Goal: Obtain resource: Obtain resource

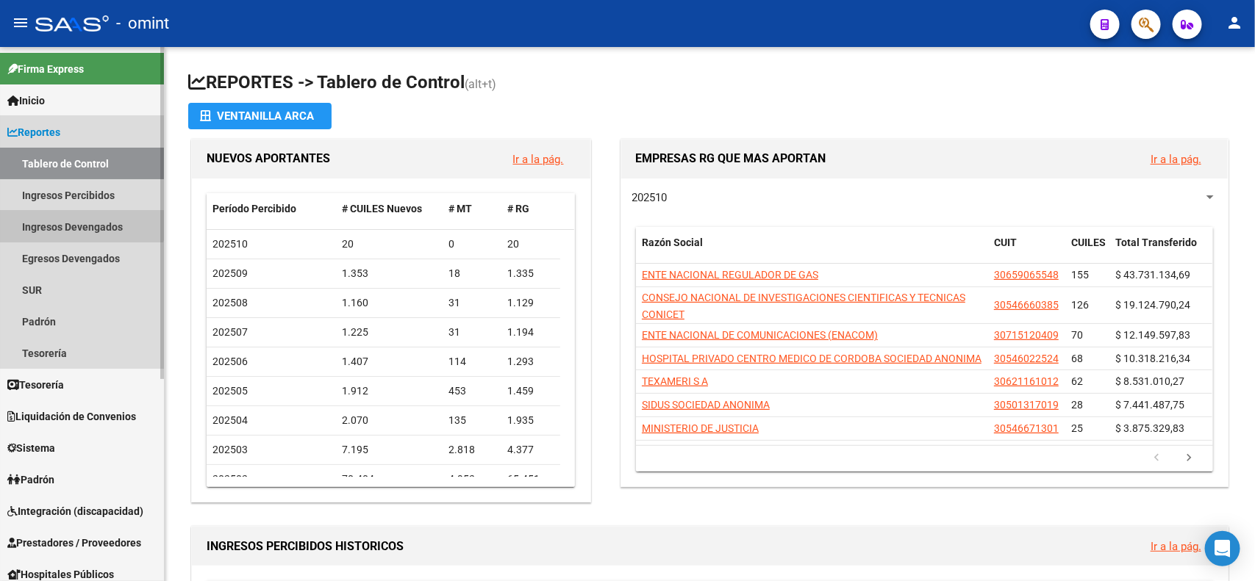
click at [68, 217] on link "Ingresos Devengados" at bounding box center [82, 227] width 164 height 32
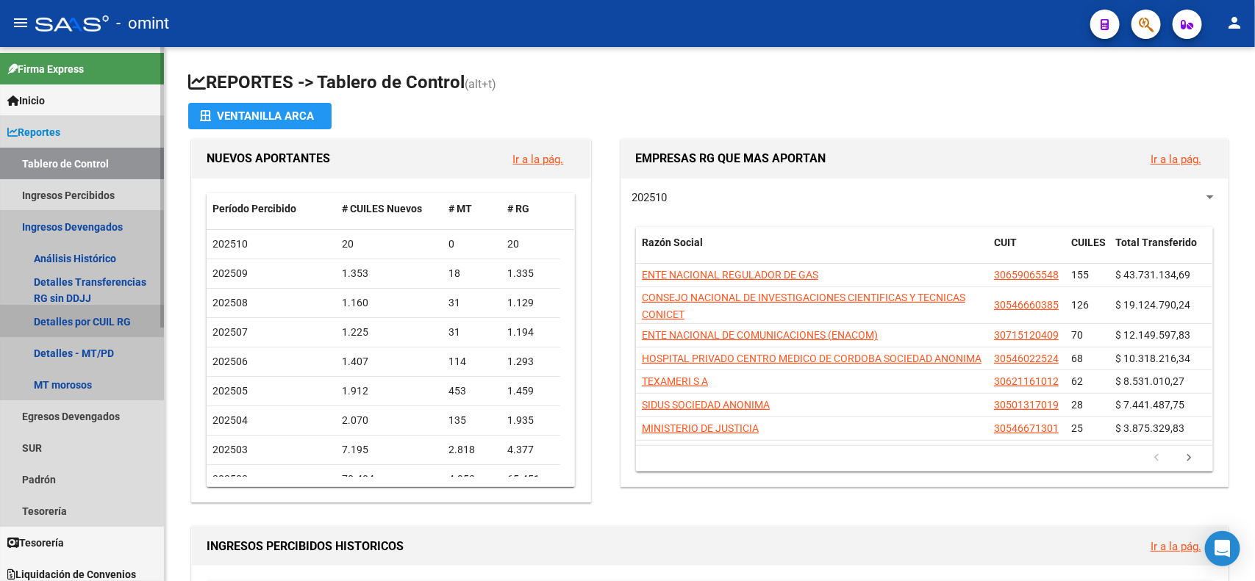
click at [79, 317] on link "Detalles por CUIL RG" at bounding box center [82, 322] width 164 height 32
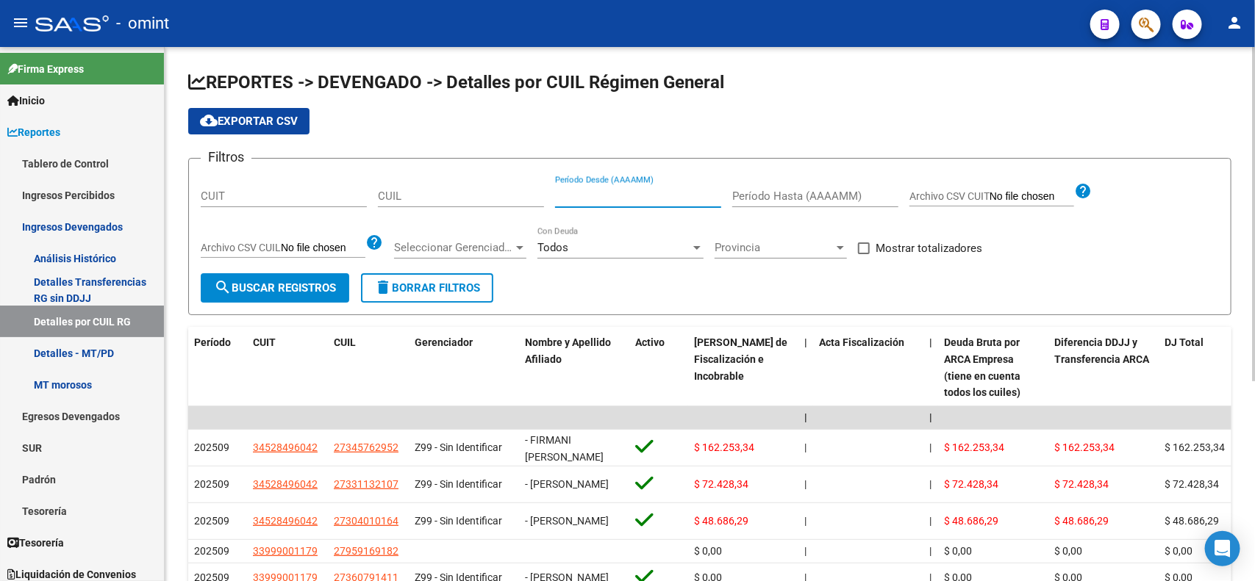
click at [600, 193] on input "Período Desde (AAAAMM)" at bounding box center [638, 196] width 166 height 13
type input "202508"
click at [302, 195] on input "CUIT" at bounding box center [284, 196] width 166 height 13
paste input "30-60487128-6"
type input "30-60487128-6"
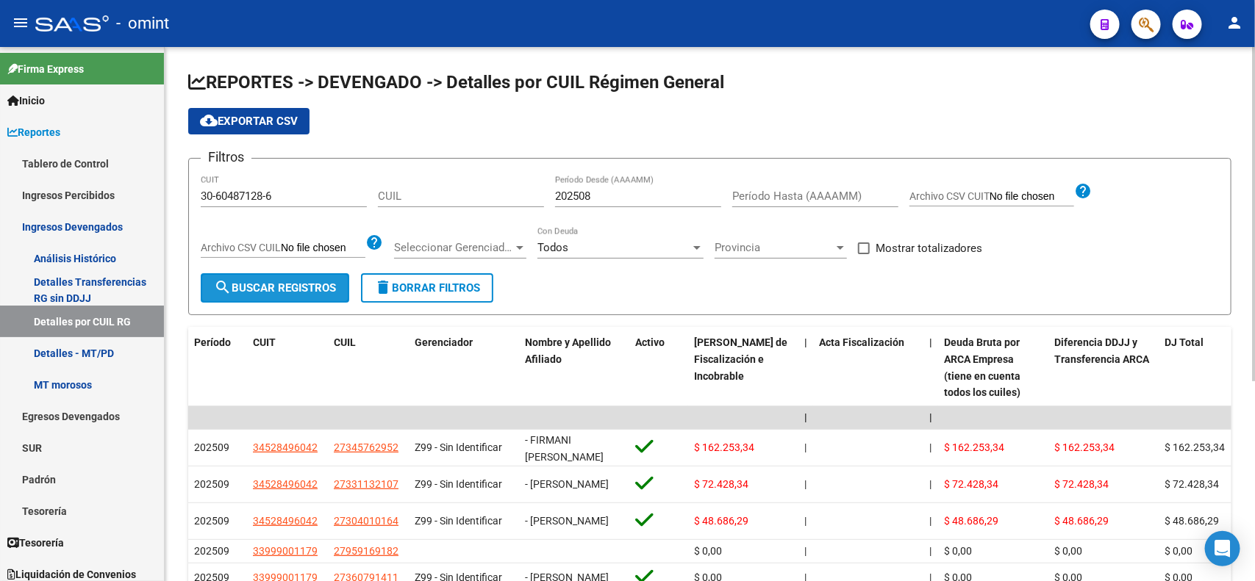
click at [265, 281] on span "search Buscar Registros" at bounding box center [275, 287] width 122 height 13
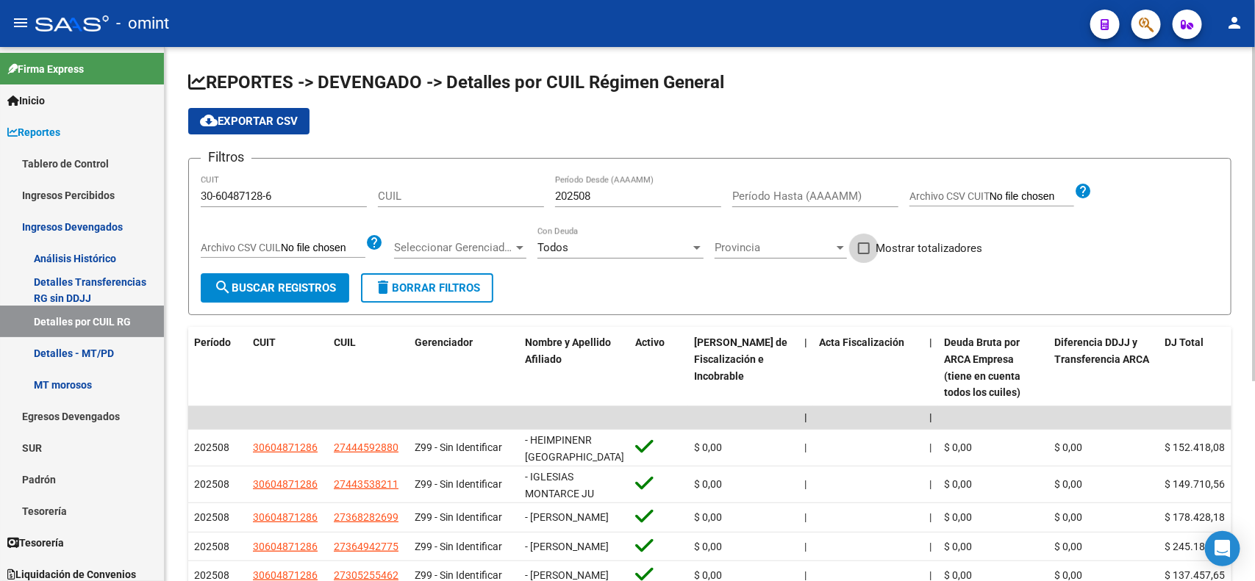
click at [864, 248] on span at bounding box center [864, 249] width 12 height 12
click at [864, 254] on input "Mostrar totalizadores" at bounding box center [863, 254] width 1 height 1
checkbox input "true"
click at [273, 287] on span "search Buscar Registros" at bounding box center [275, 287] width 122 height 13
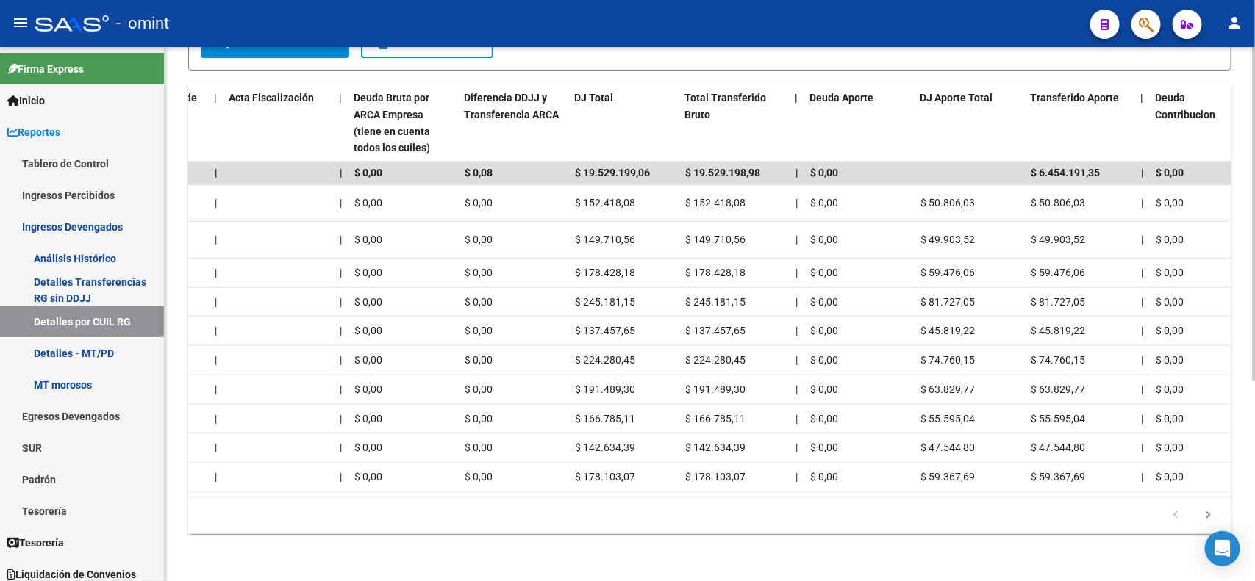
scroll to position [0, 594]
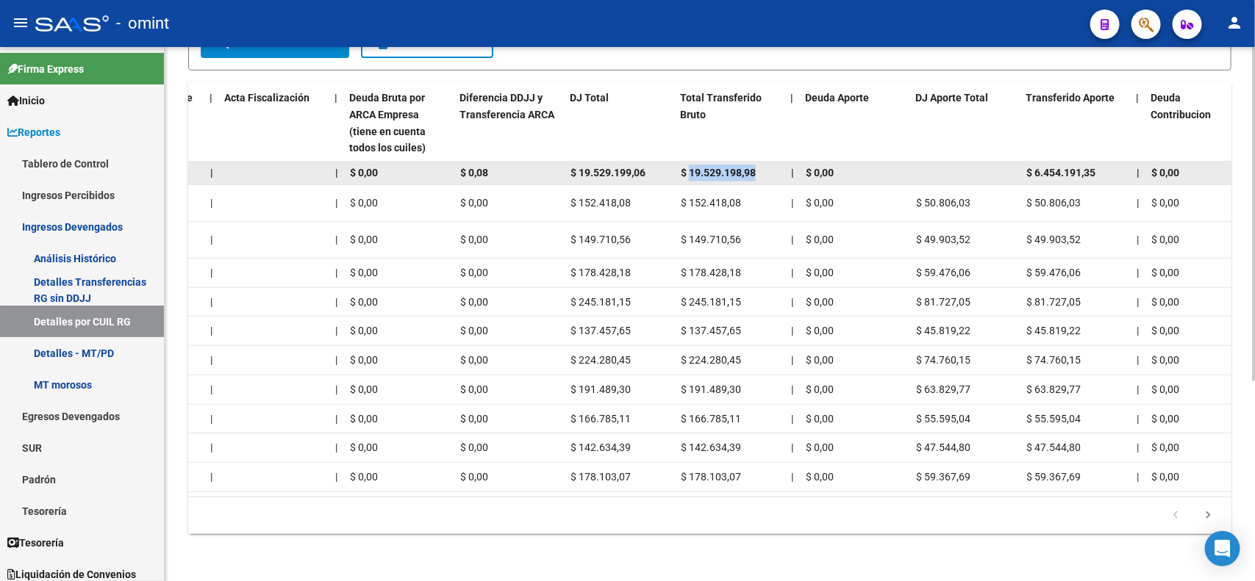
drag, startPoint x: 688, startPoint y: 143, endPoint x: 753, endPoint y: 144, distance: 65.4
click at [753, 167] on span "$ 19.529.198,98" at bounding box center [718, 173] width 75 height 12
copy span "19.529.198,98"
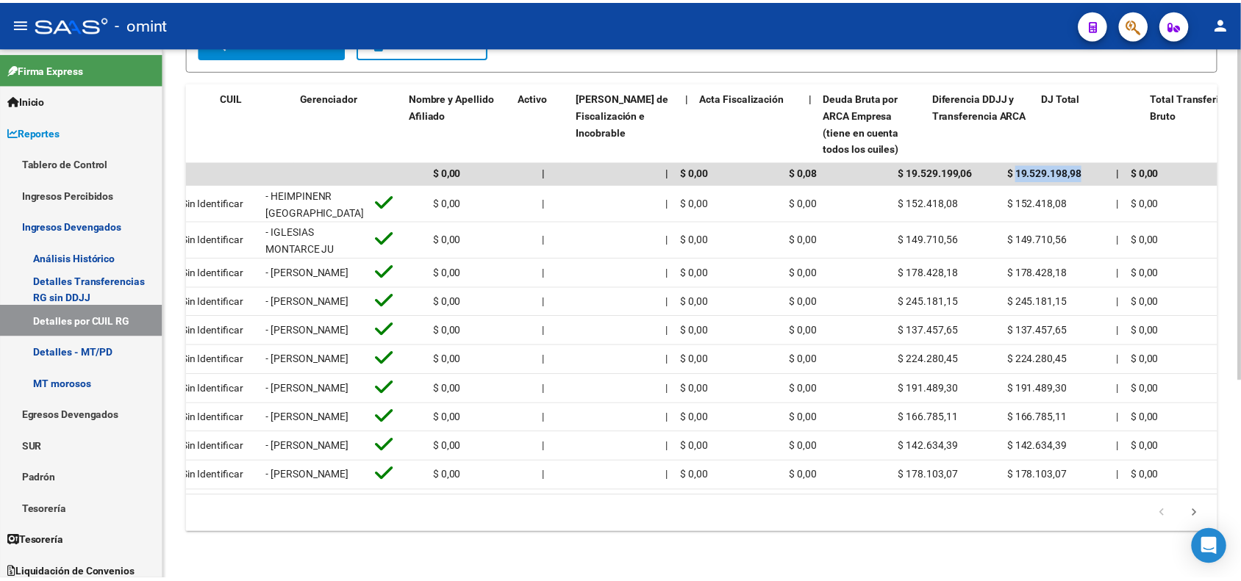
scroll to position [0, 0]
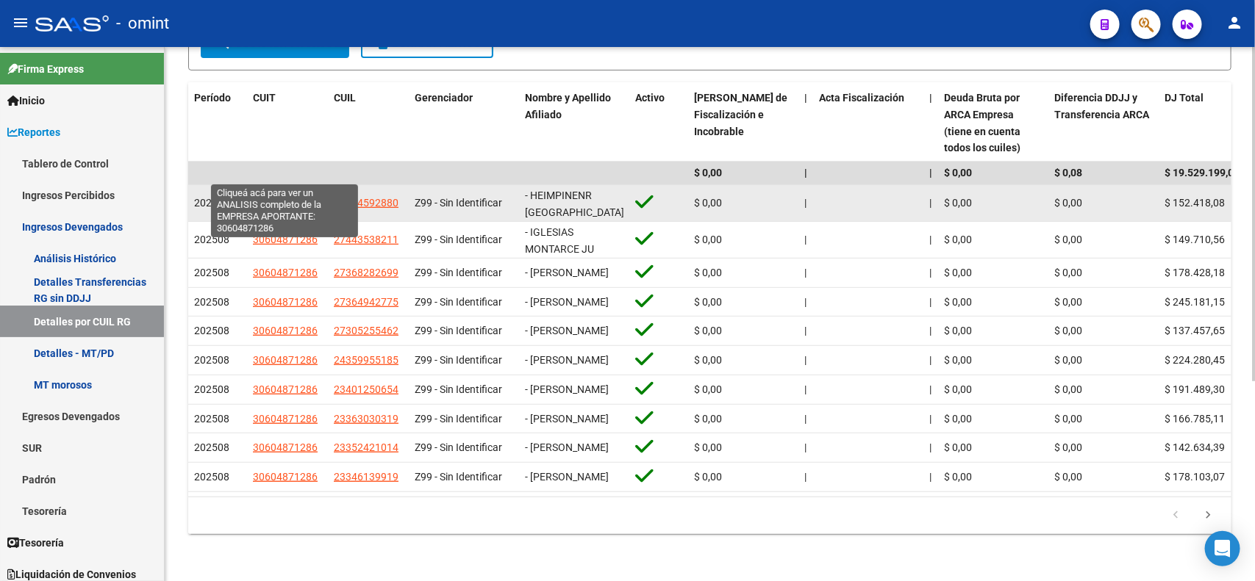
click at [279, 197] on span "30604871286" at bounding box center [285, 203] width 65 height 12
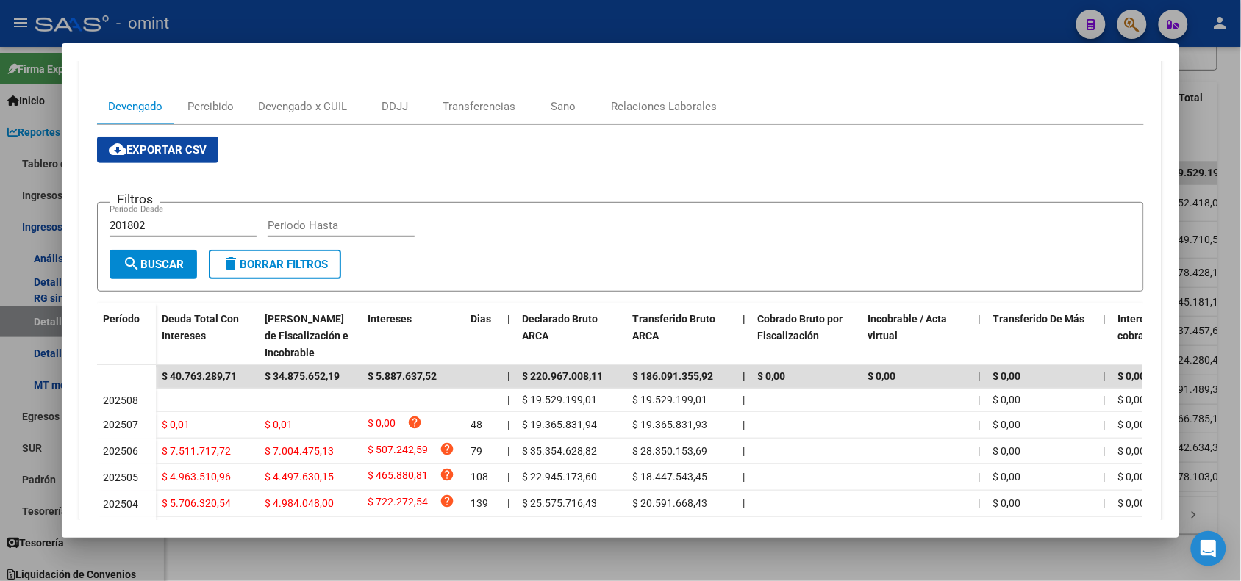
scroll to position [184, 0]
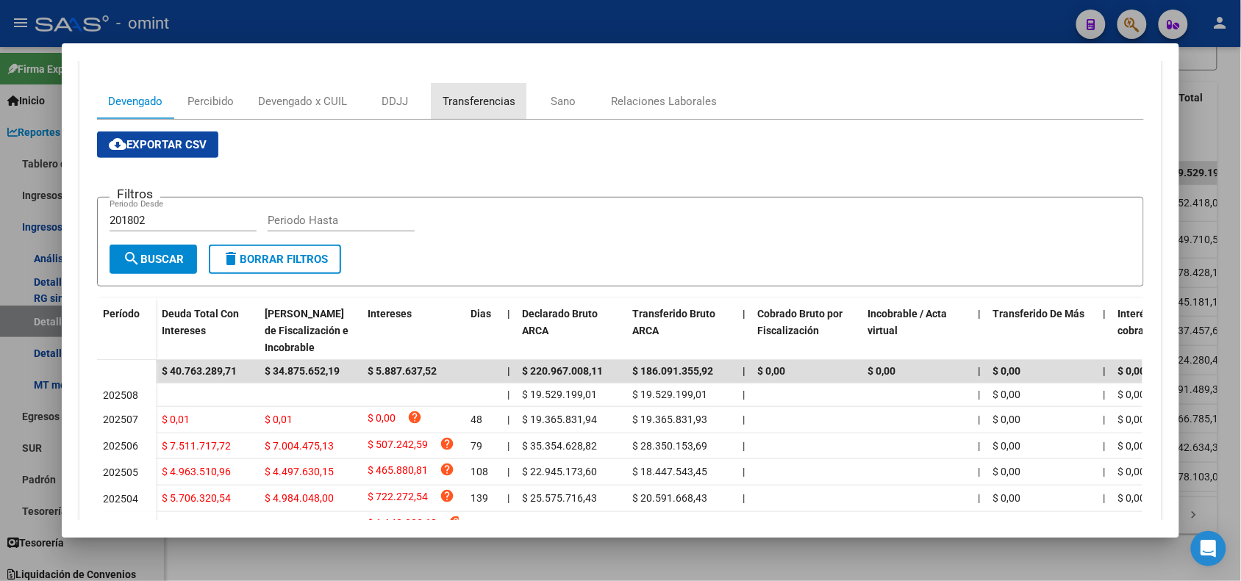
click at [467, 97] on div "Transferencias" at bounding box center [478, 101] width 73 height 16
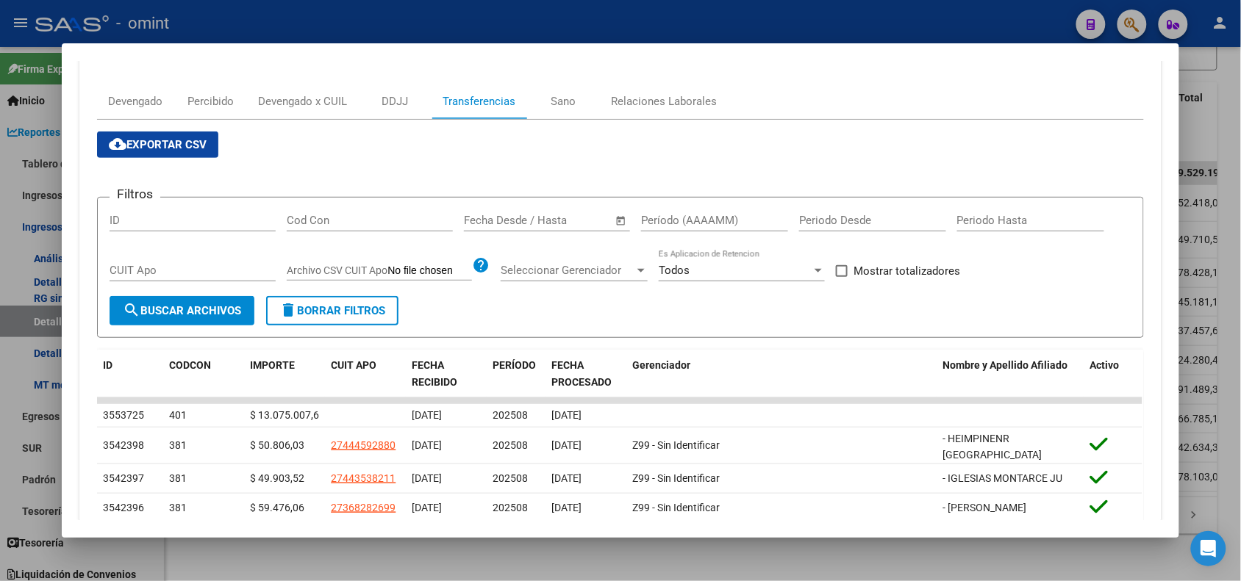
scroll to position [276, 0]
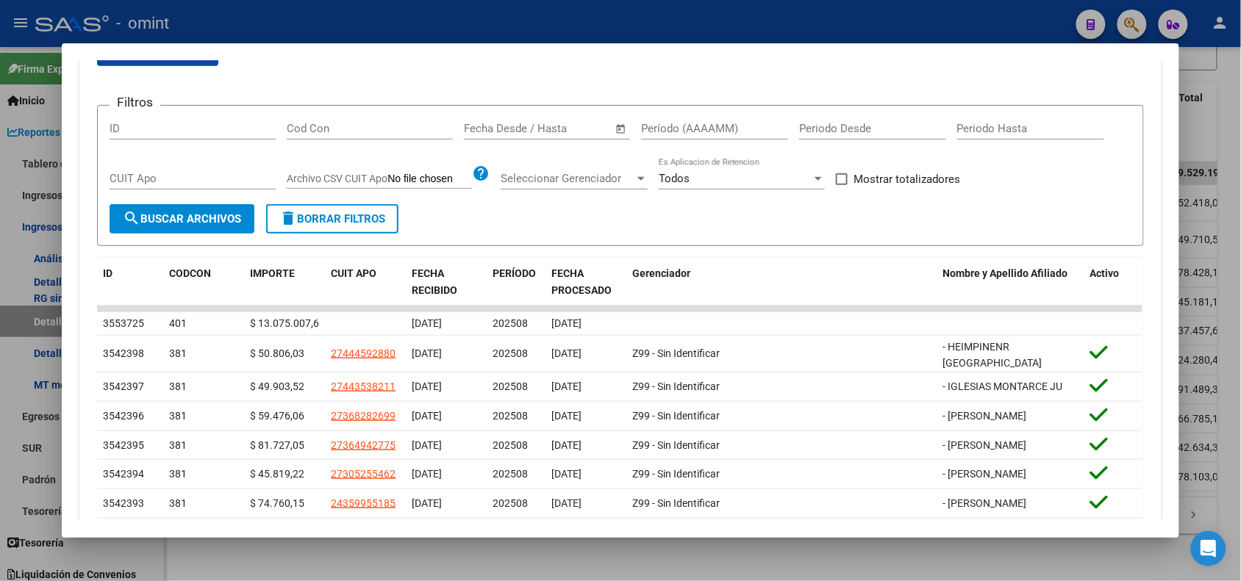
click at [838, 179] on span at bounding box center [842, 179] width 12 height 12
click at [841, 185] on input "Mostrar totalizadores" at bounding box center [841, 185] width 1 height 1
checkbox input "true"
click at [163, 211] on button "search Buscar Archivos" at bounding box center [182, 218] width 145 height 29
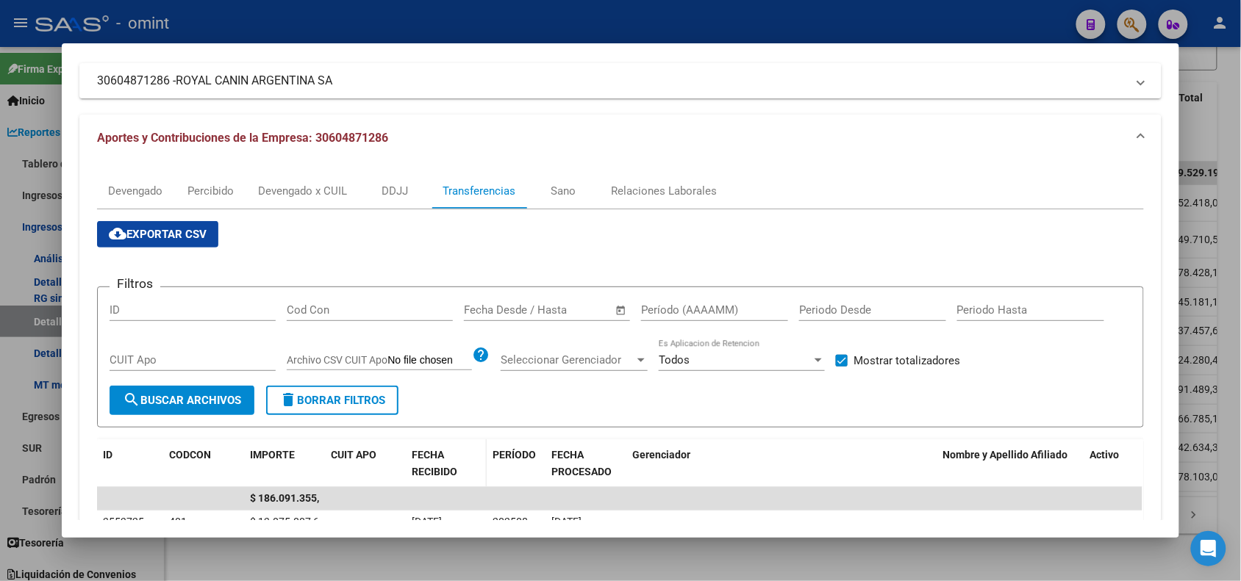
scroll to position [92, 0]
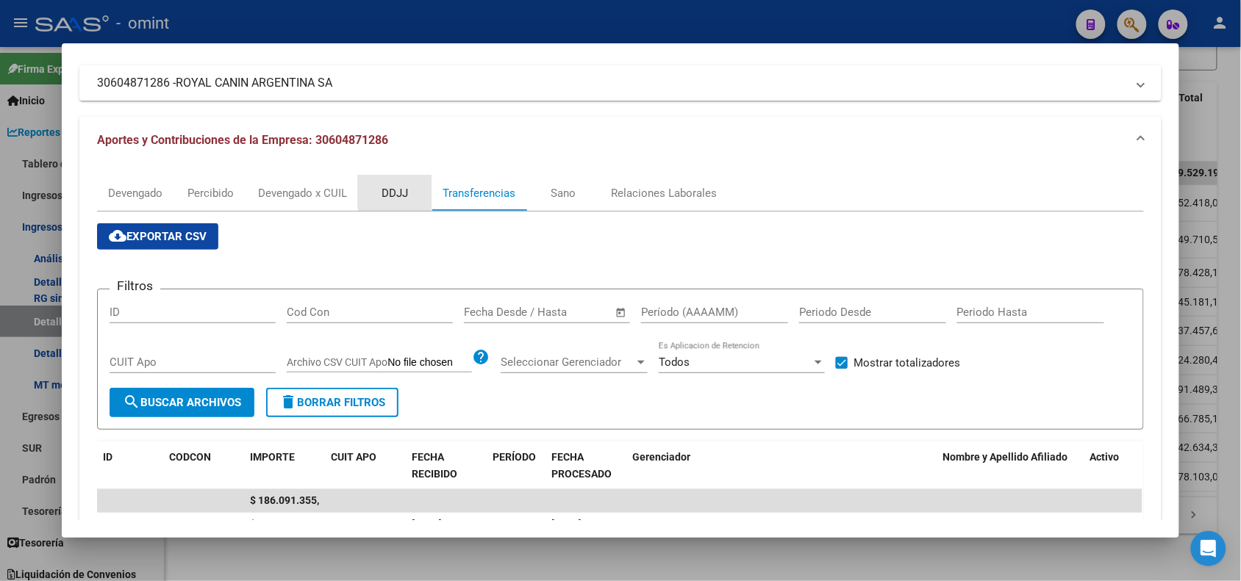
click at [398, 186] on div "DDJJ" at bounding box center [394, 193] width 26 height 16
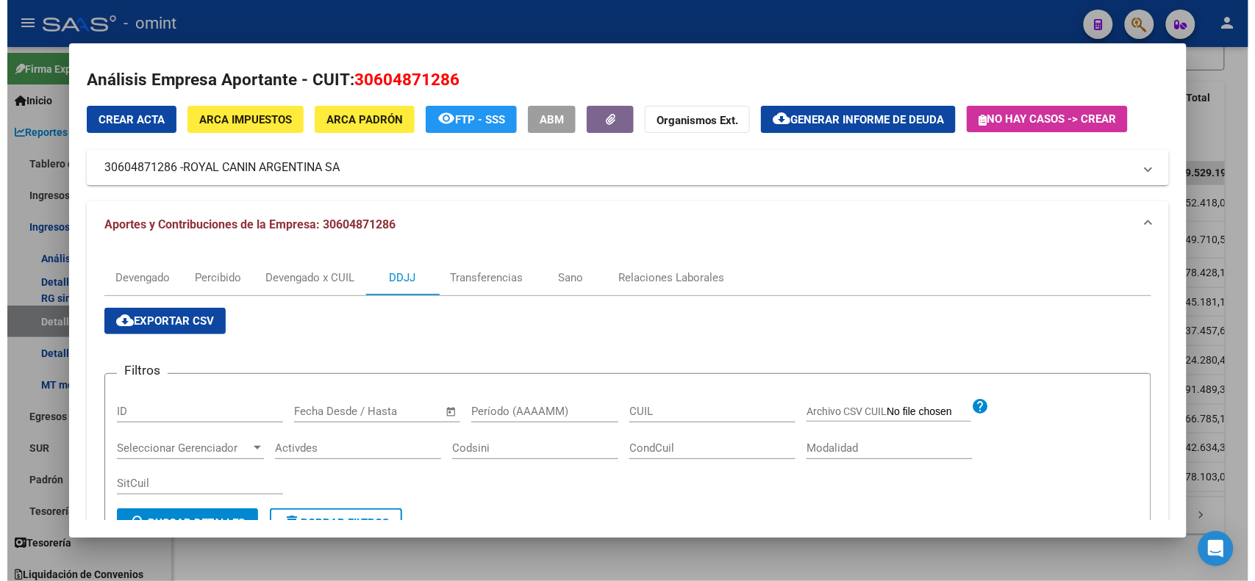
scroll to position [0, 0]
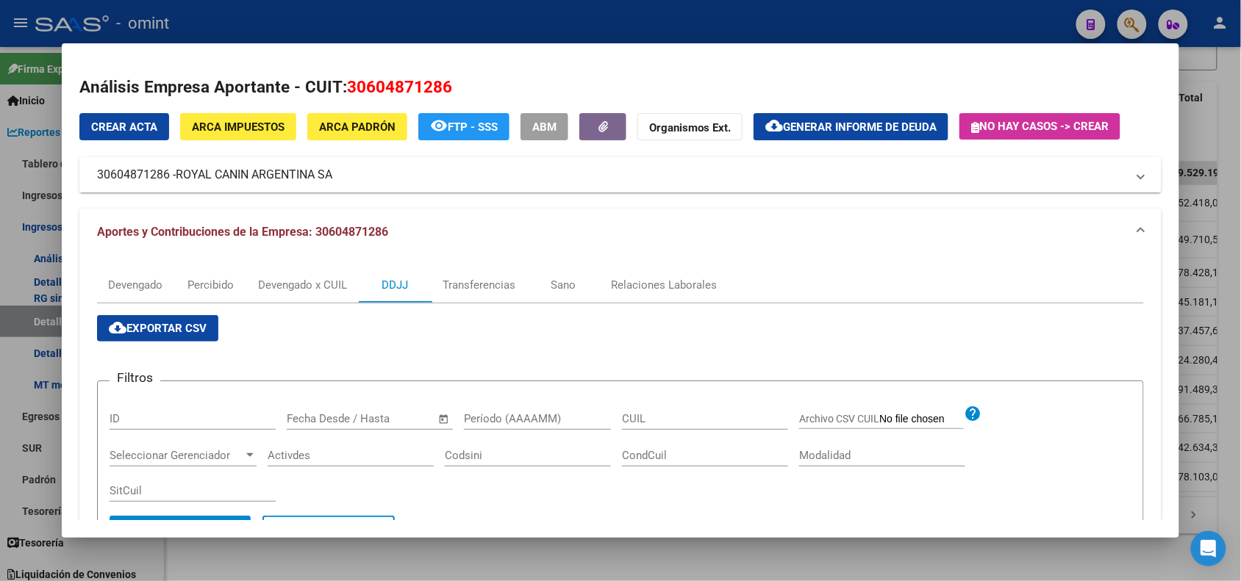
click at [1221, 81] on div at bounding box center [620, 290] width 1241 height 581
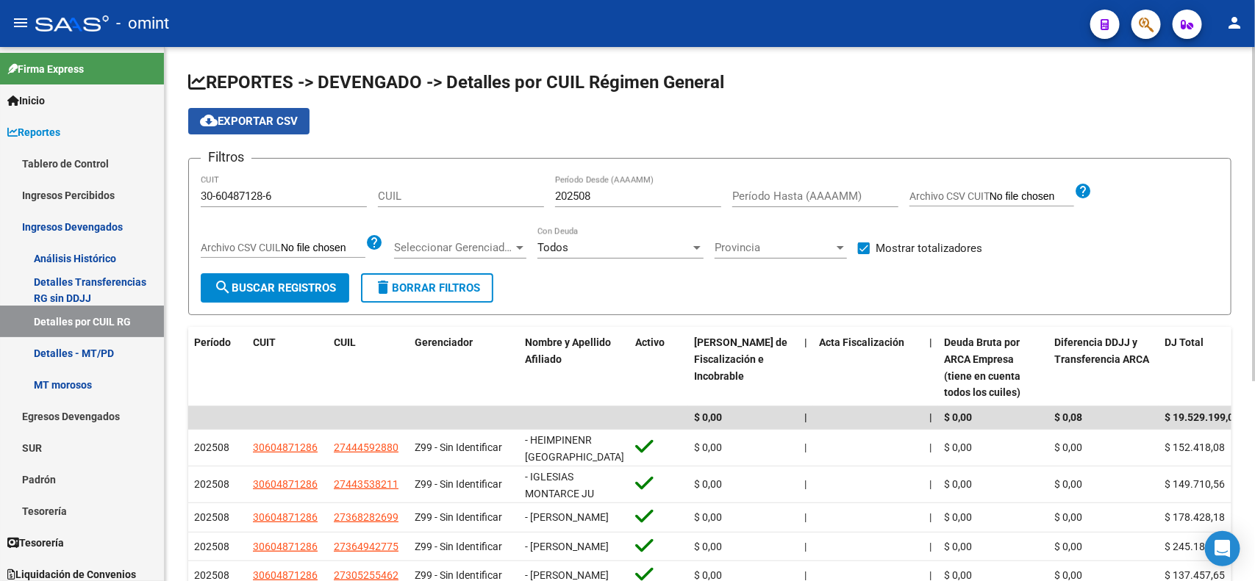
click at [243, 118] on span "cloud_download Exportar CSV" at bounding box center [249, 121] width 98 height 13
drag, startPoint x: 280, startPoint y: 193, endPoint x: 184, endPoint y: 193, distance: 96.3
click at [184, 193] on div "REPORTES -> DEVENGADO -> Detalles por CUIL Régimen General cloud_download Expor…" at bounding box center [710, 436] width 1090 height 779
paste input "71252394-4"
type input "30-71252394-4"
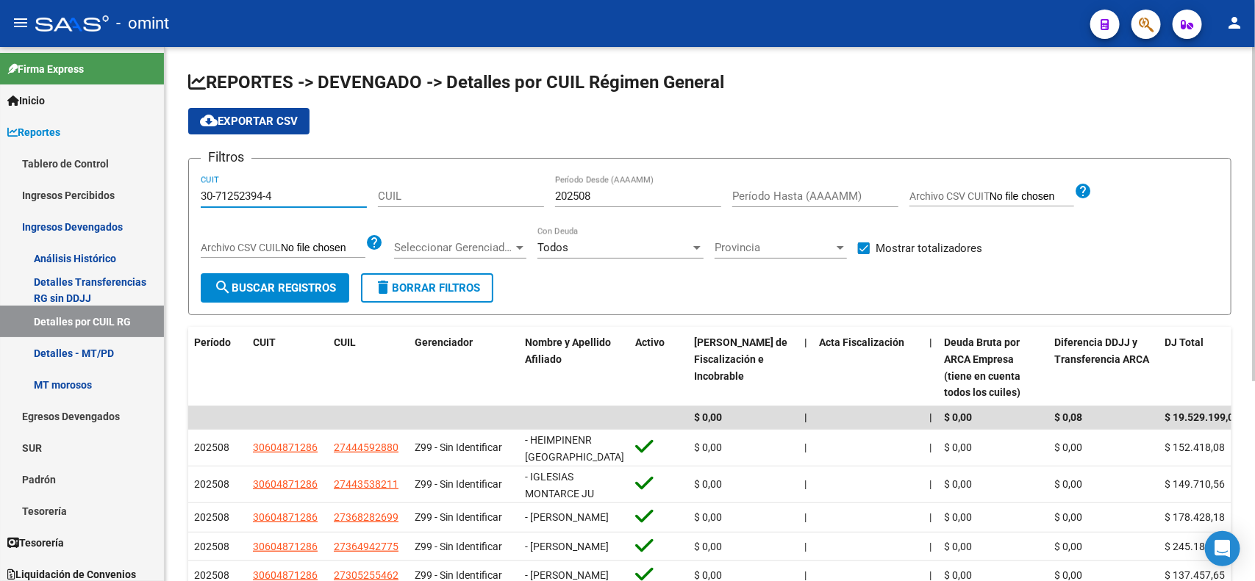
click at [280, 284] on span "search Buscar Registros" at bounding box center [275, 287] width 122 height 13
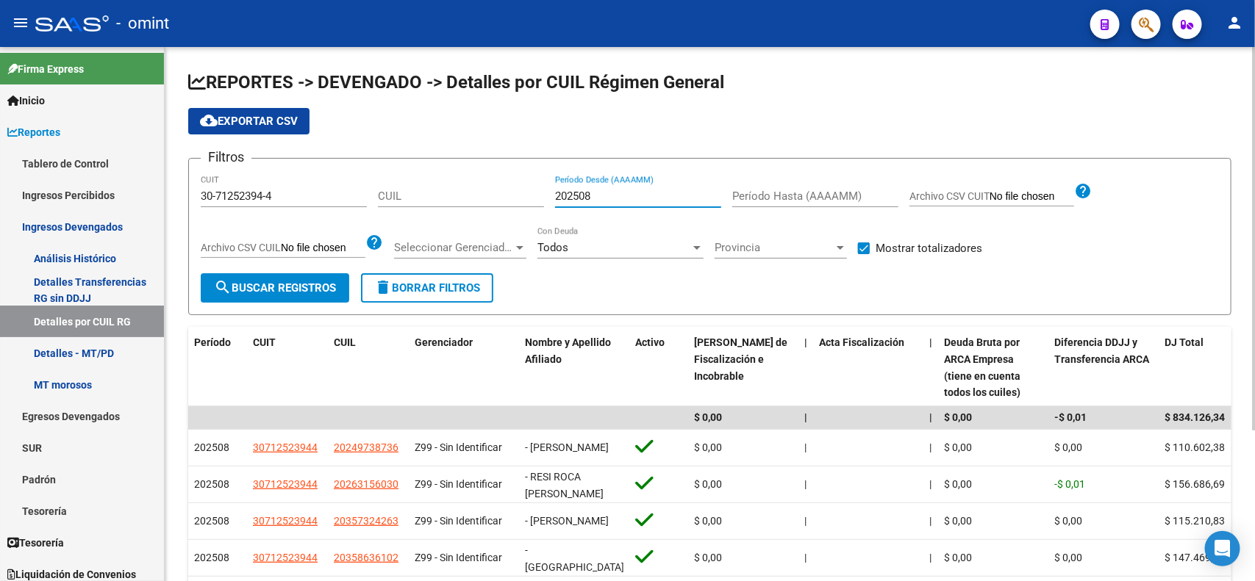
click at [615, 190] on input "202508" at bounding box center [638, 196] width 166 height 13
type input "202507"
click at [277, 291] on span "search Buscar Registros" at bounding box center [275, 287] width 122 height 13
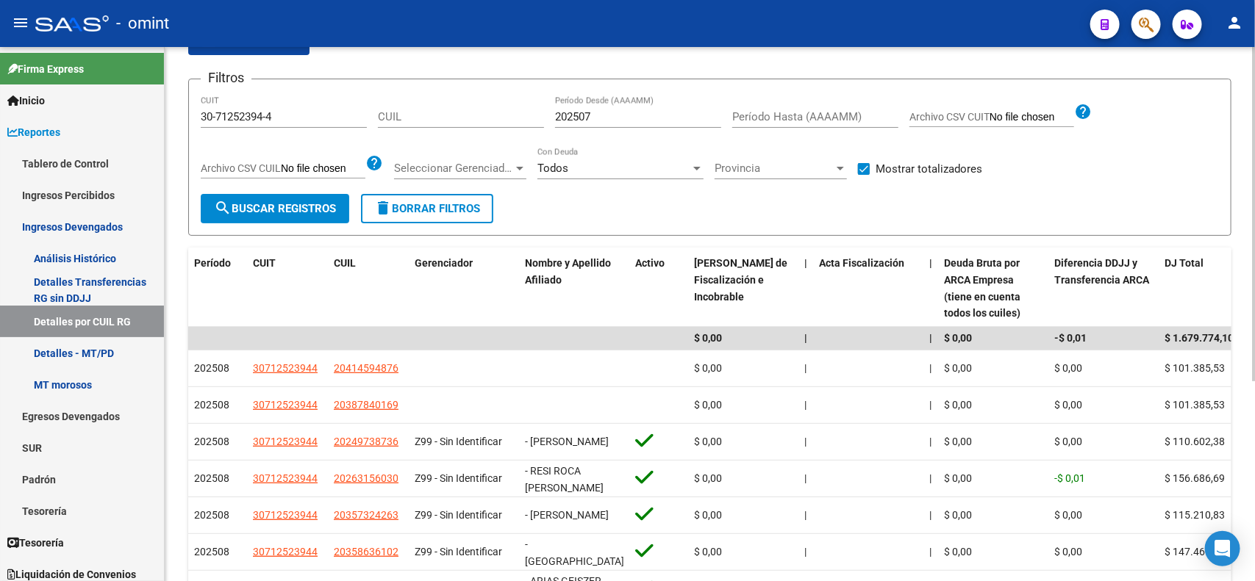
scroll to position [92, 0]
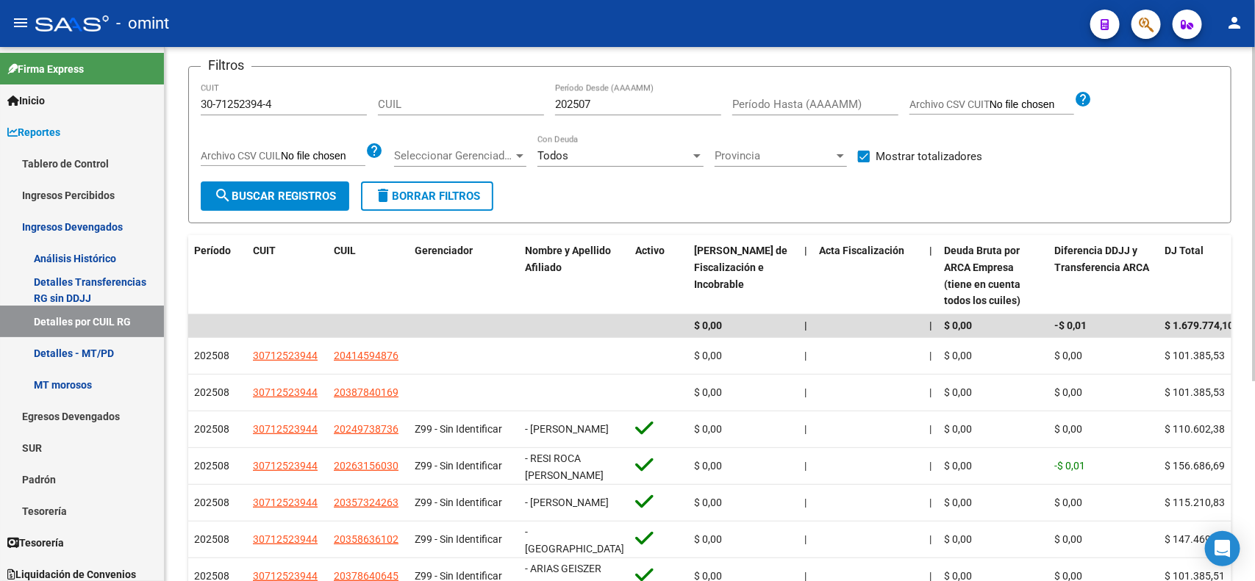
click at [795, 92] on div "Período Hasta (AAAAMM)" at bounding box center [815, 100] width 166 height 32
type input "202507"
click at [321, 191] on span "search Buscar Registros" at bounding box center [275, 196] width 122 height 13
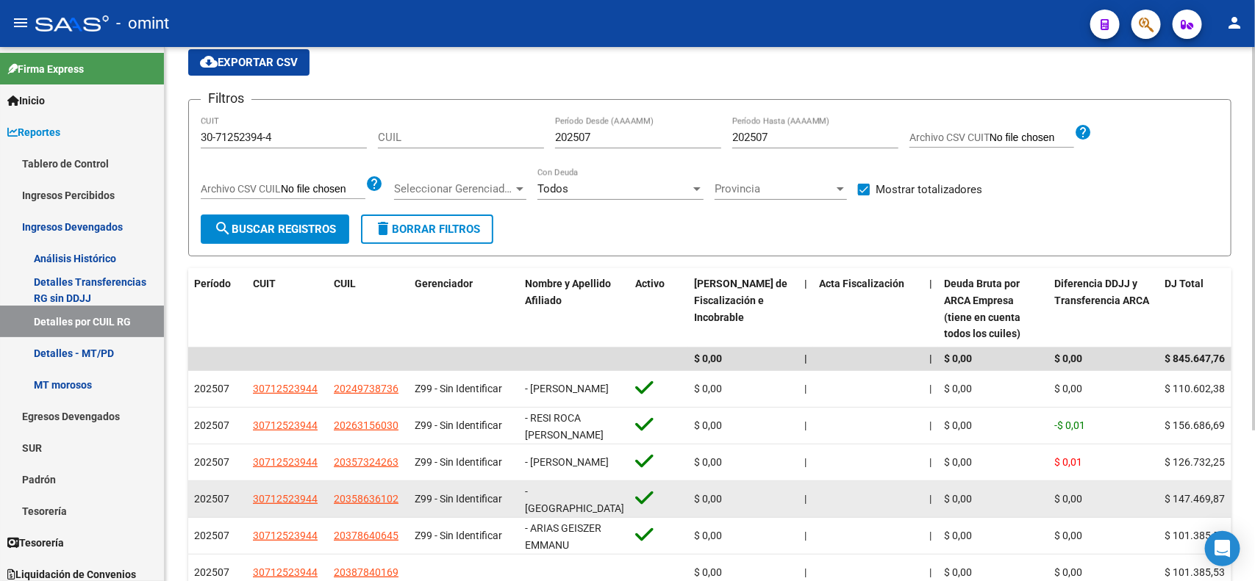
scroll to position [0, 0]
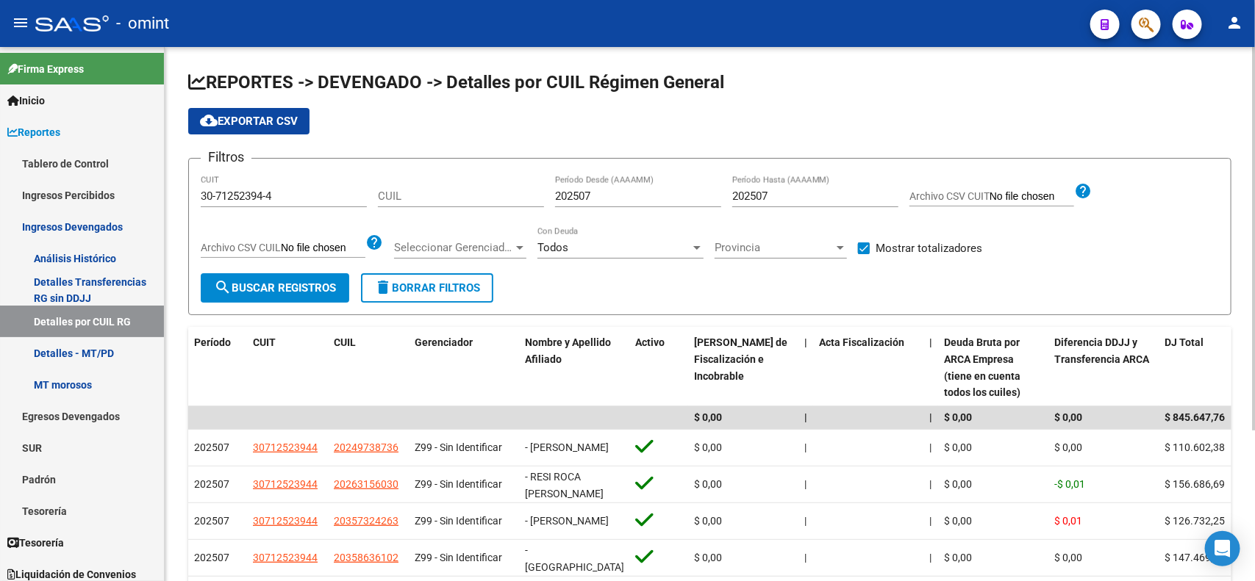
click at [622, 197] on input "202507" at bounding box center [638, 196] width 166 height 13
type input "202501"
click at [867, 199] on input "202507" at bounding box center [815, 196] width 166 height 13
type input "202508"
click at [265, 284] on span "search Buscar Registros" at bounding box center [275, 287] width 122 height 13
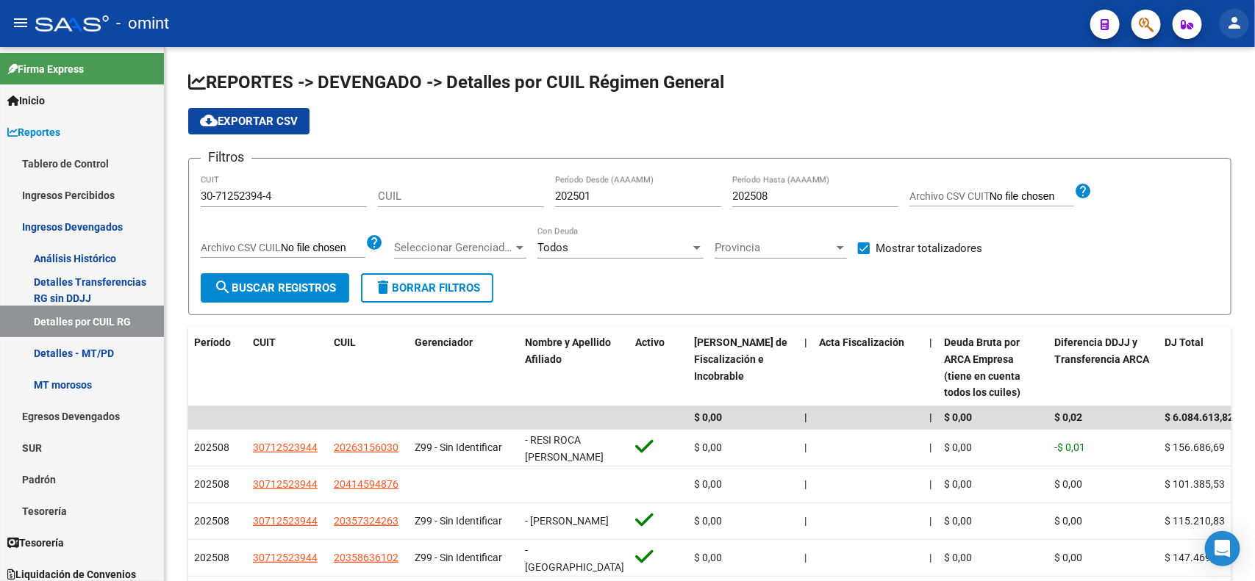
click at [1241, 26] on mat-icon "person" at bounding box center [1234, 23] width 18 height 18
click at [1191, 88] on button "exit_to_app Salir" at bounding box center [1205, 96] width 90 height 35
